Goal: Entertainment & Leisure: Browse casually

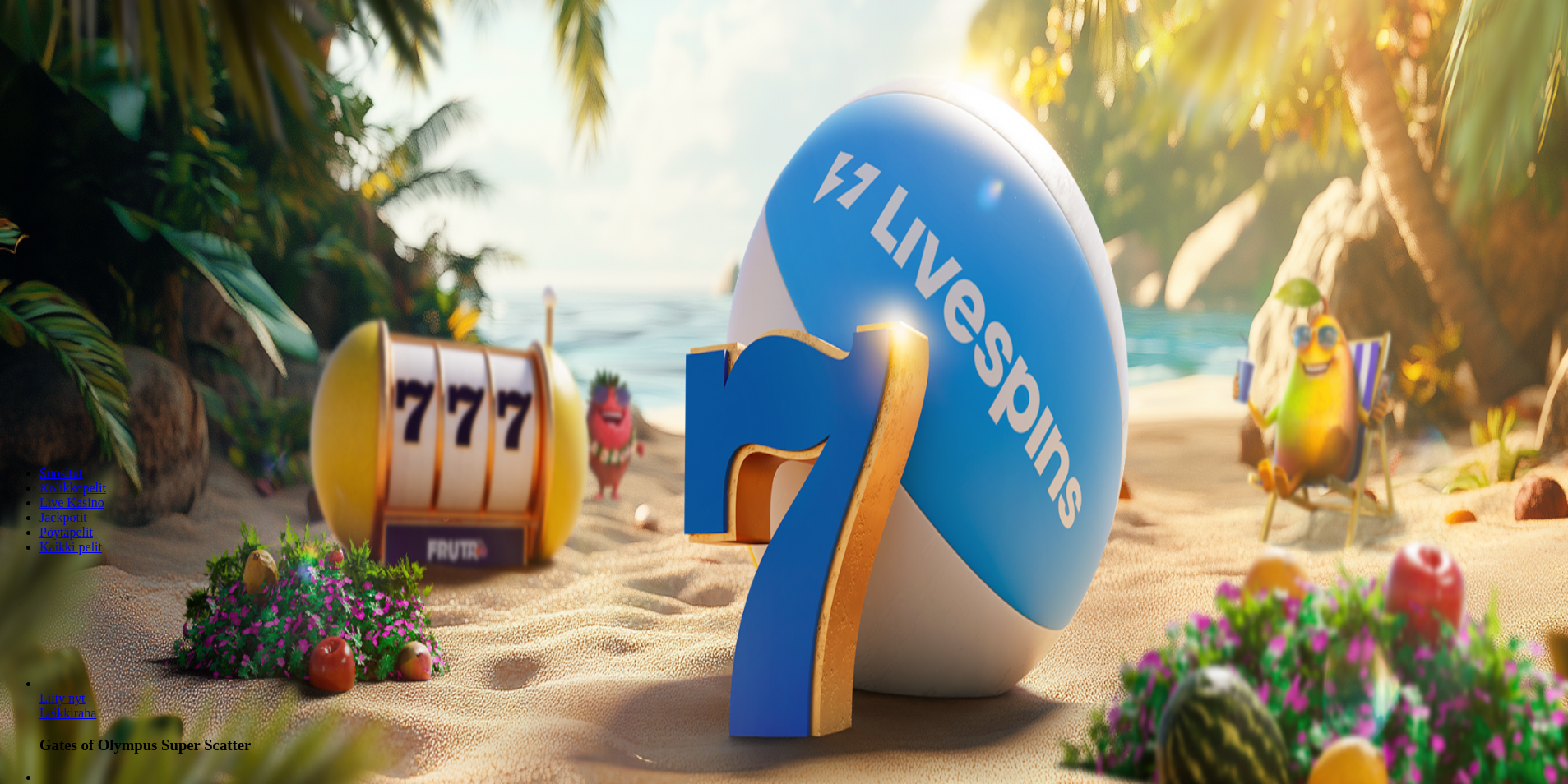
click at [136, 68] on button "Kirjaudu" at bounding box center [114, 59] width 54 height 17
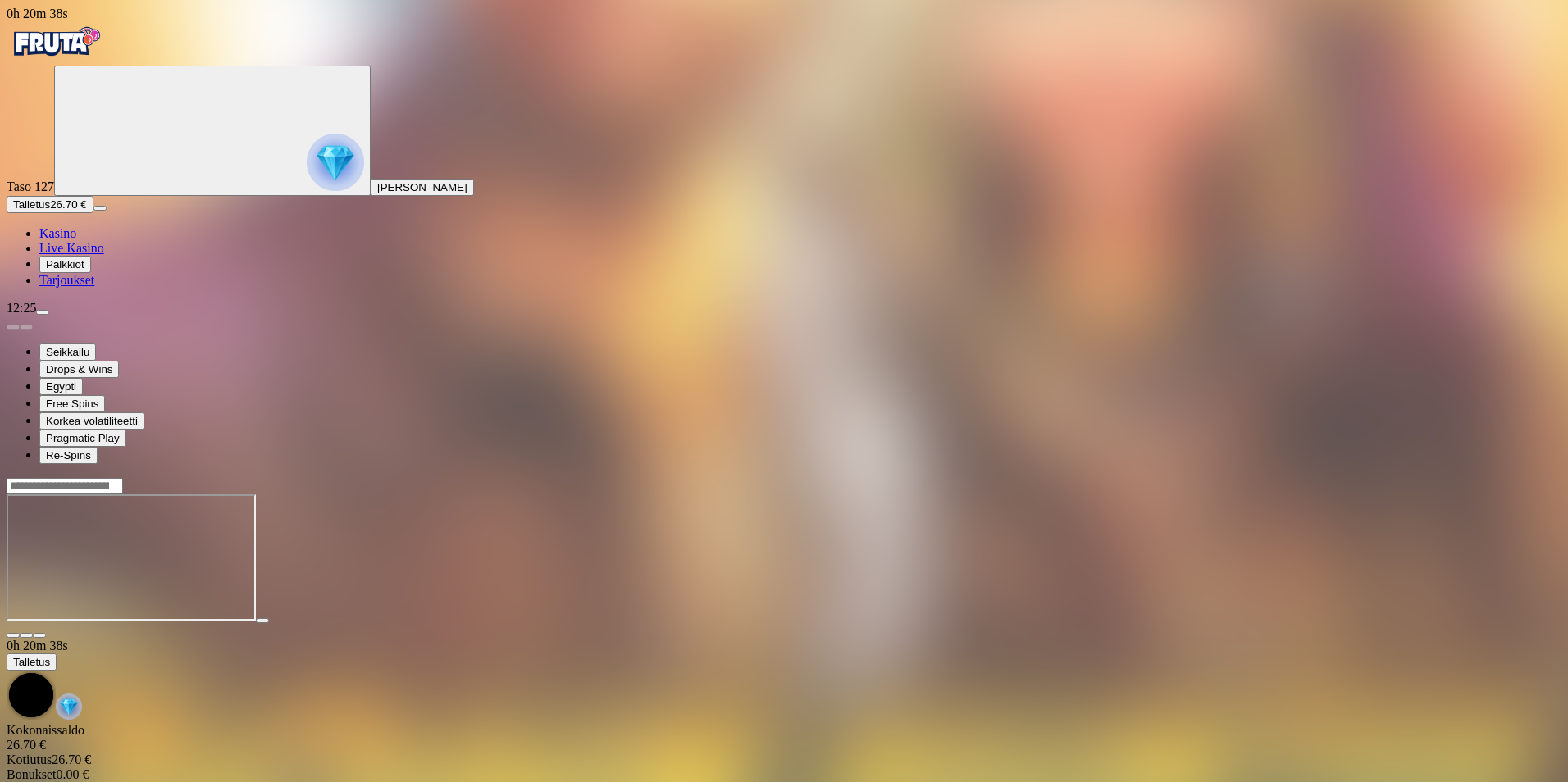
click at [13, 635] on span "close icon" at bounding box center [13, 635] width 0 height 0
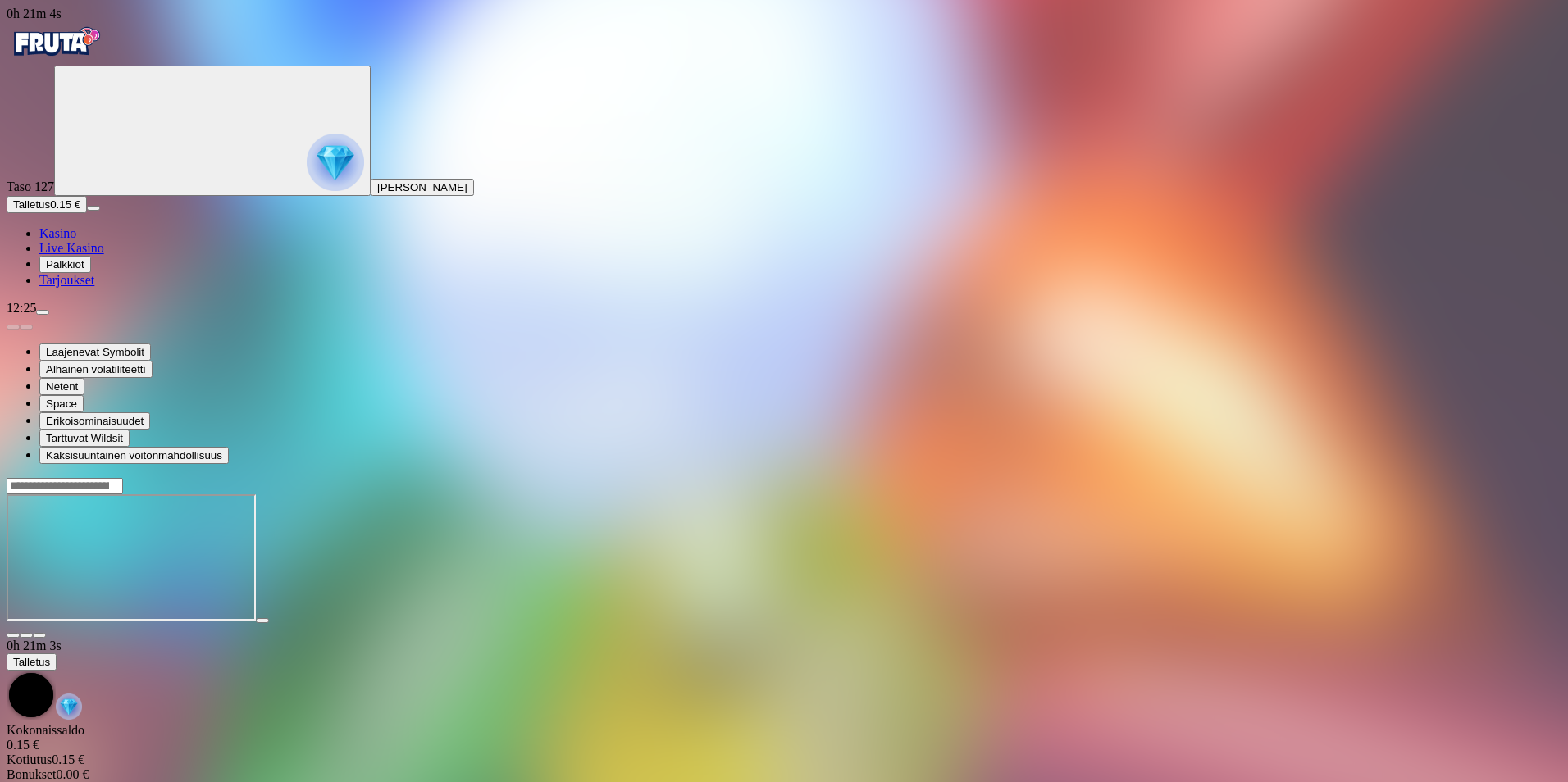
click at [13, 635] on span "close icon" at bounding box center [13, 635] width 0 height 0
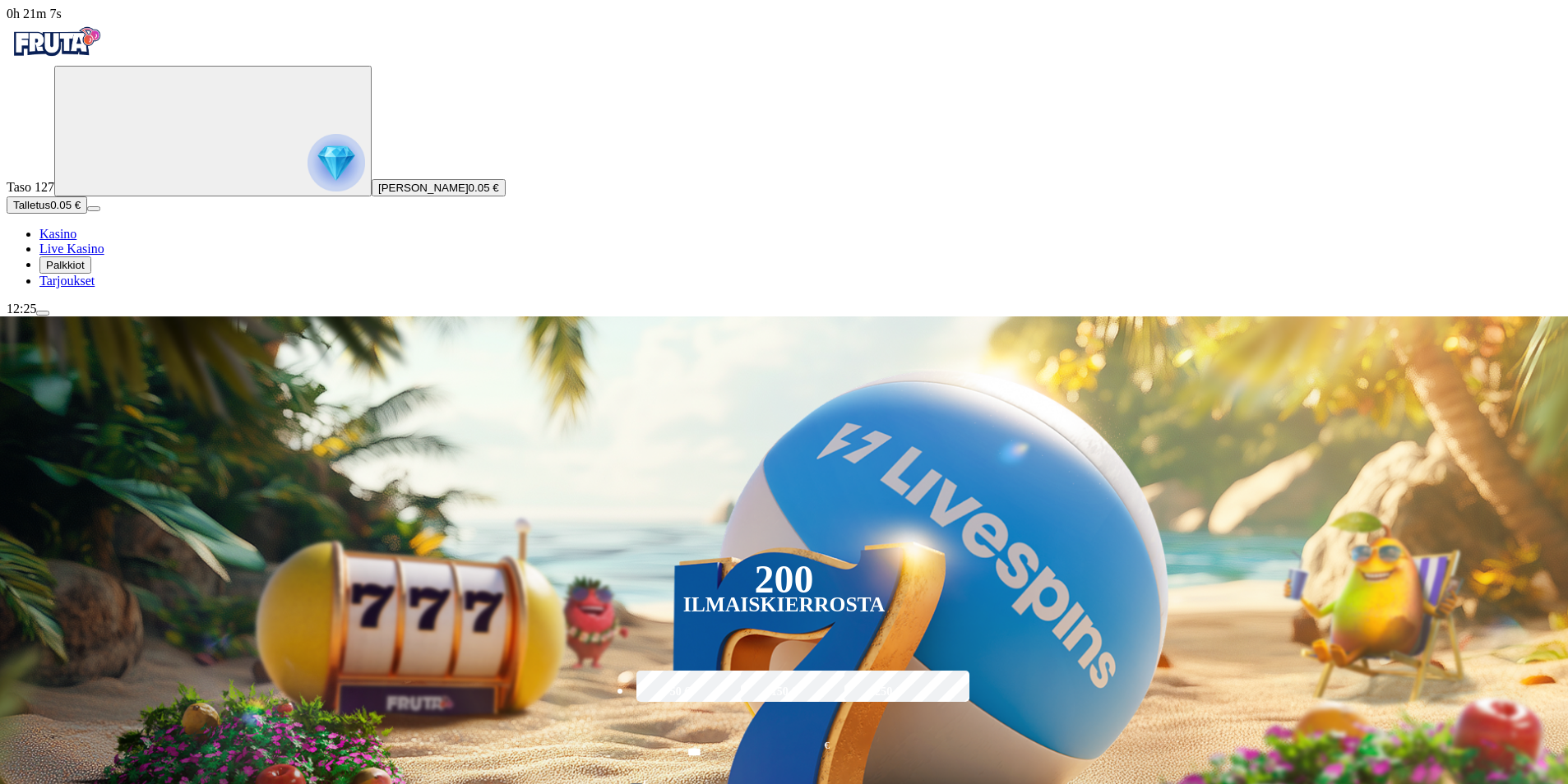
click at [91, 273] on button "Palkkiot" at bounding box center [65, 264] width 52 height 17
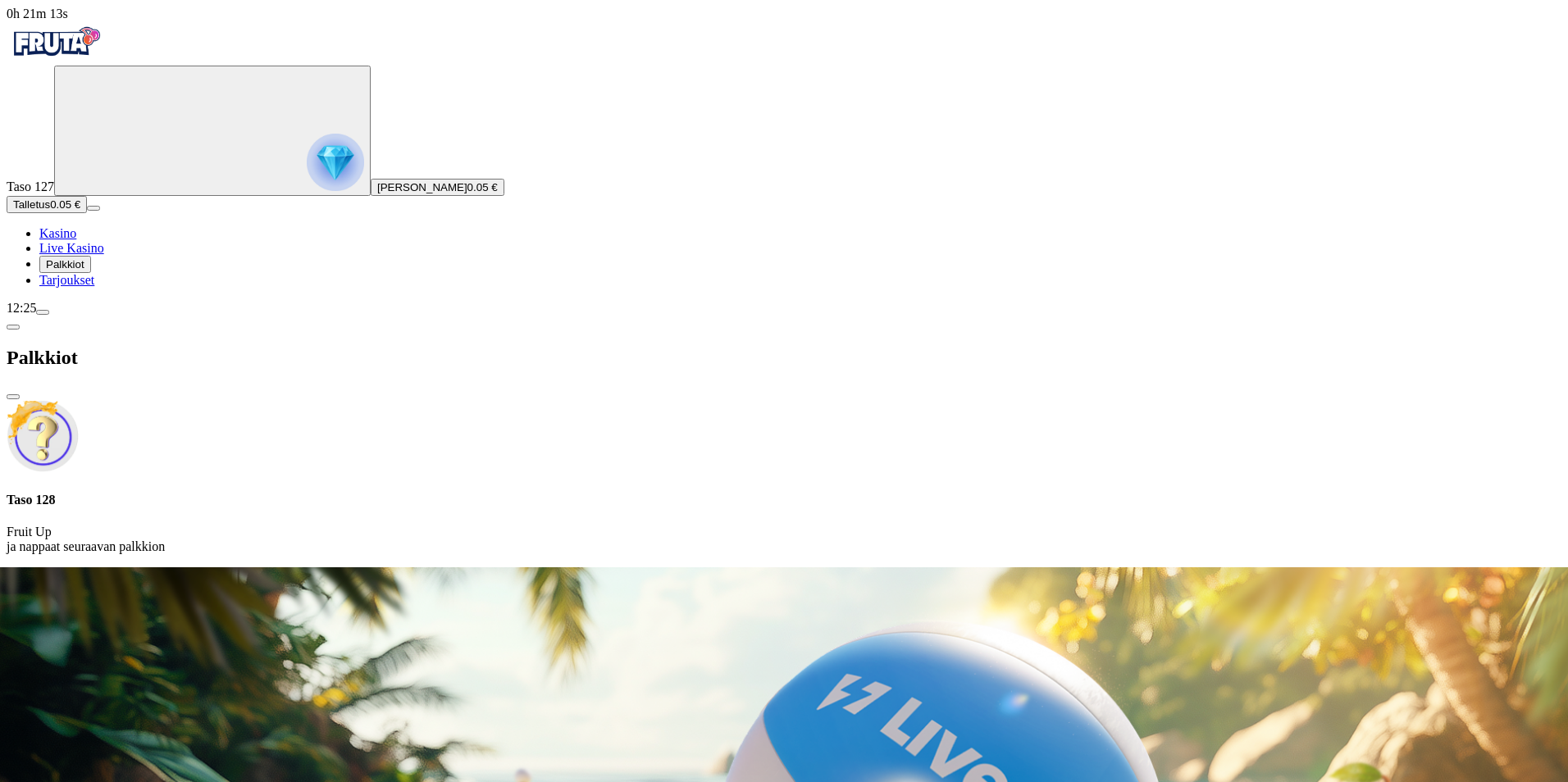
click at [43, 313] on span "menu icon" at bounding box center [43, 313] width 0 height 0
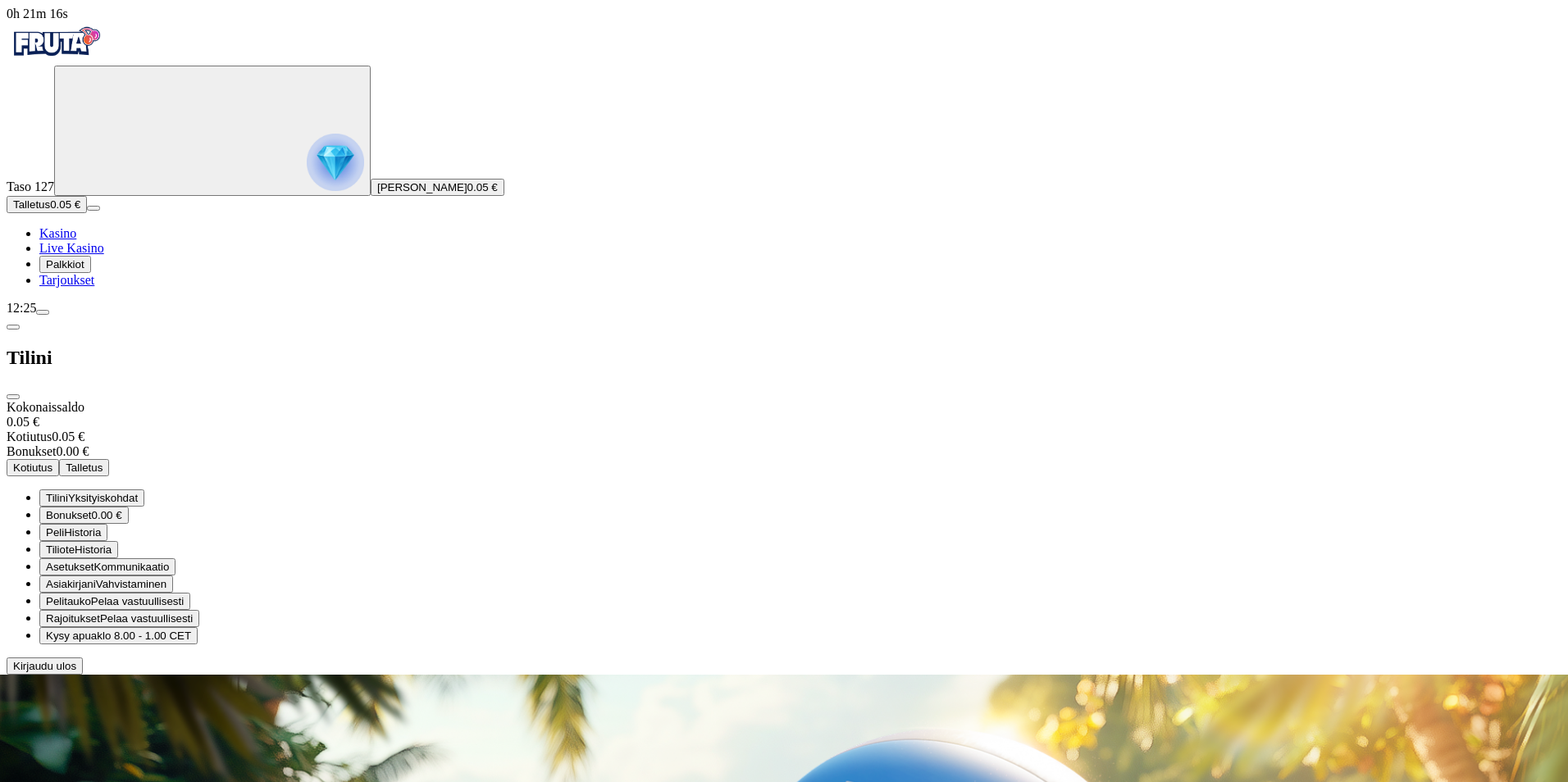
click at [76, 672] on span "Kirjaudu ulos" at bounding box center [44, 667] width 63 height 13
